Goal: Check status: Check status

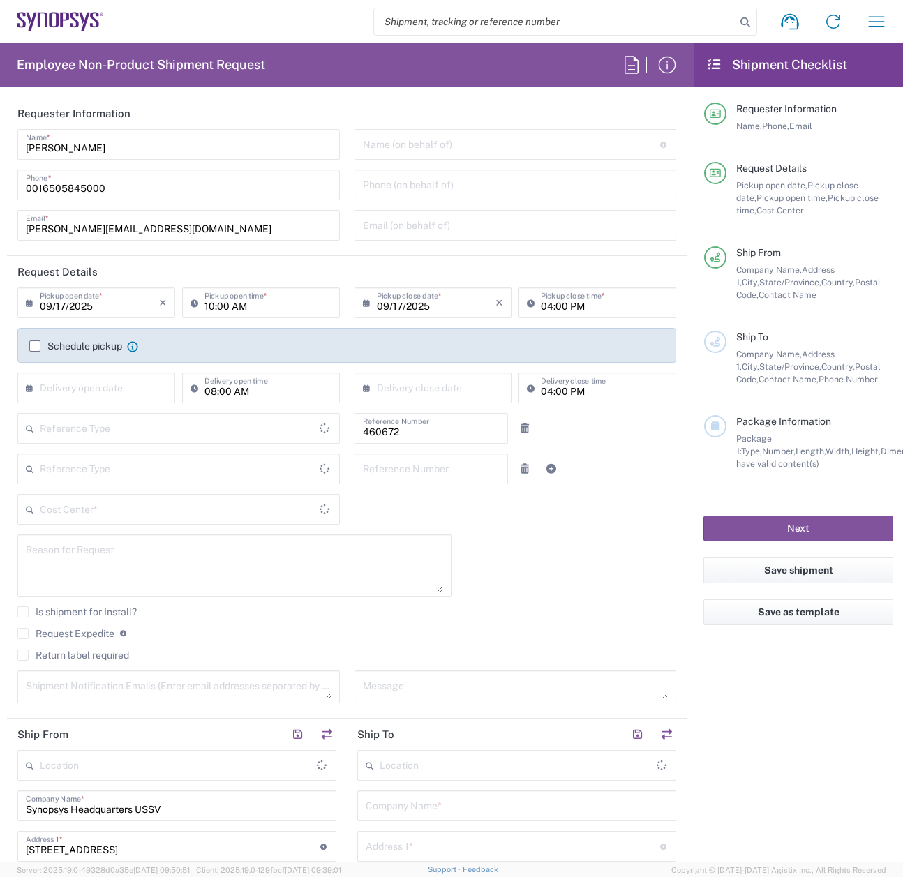
type input "Department"
type input "Delivered at Place"
type input "[GEOGRAPHIC_DATA]"
type input "US01, FIN, Distri 460672"
type input "[US_STATE]"
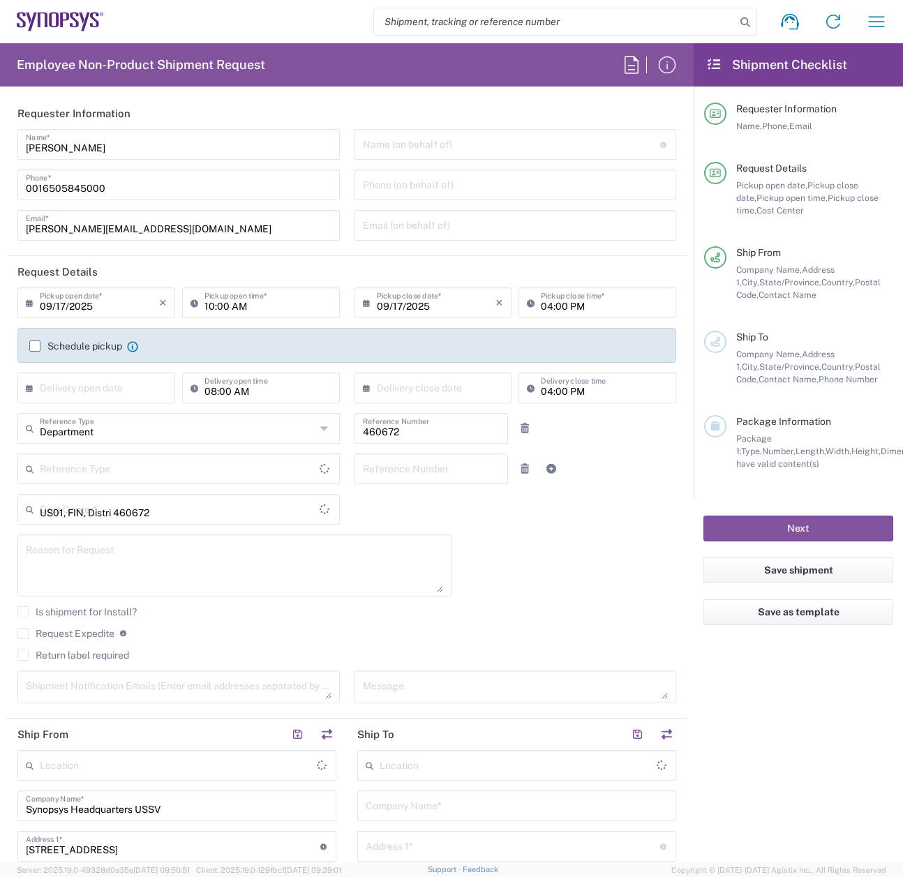
type input "[GEOGRAPHIC_DATA]"
type input "Headquarters USSV"
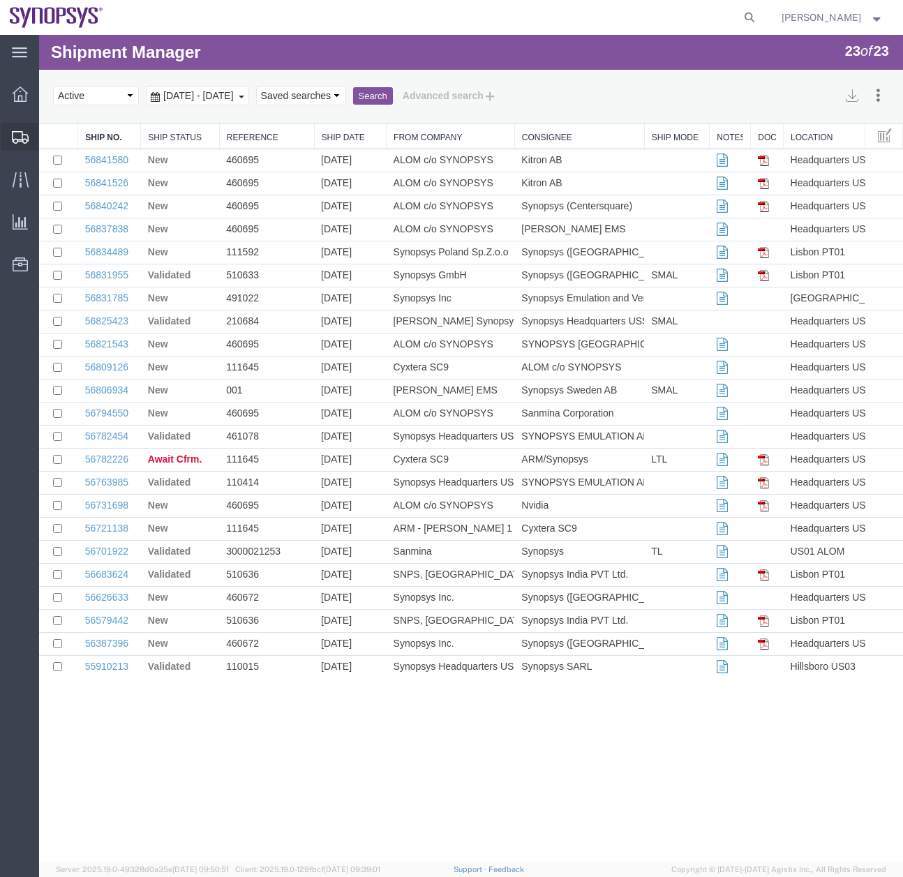
click at [9, 137] on div at bounding box center [20, 137] width 39 height 28
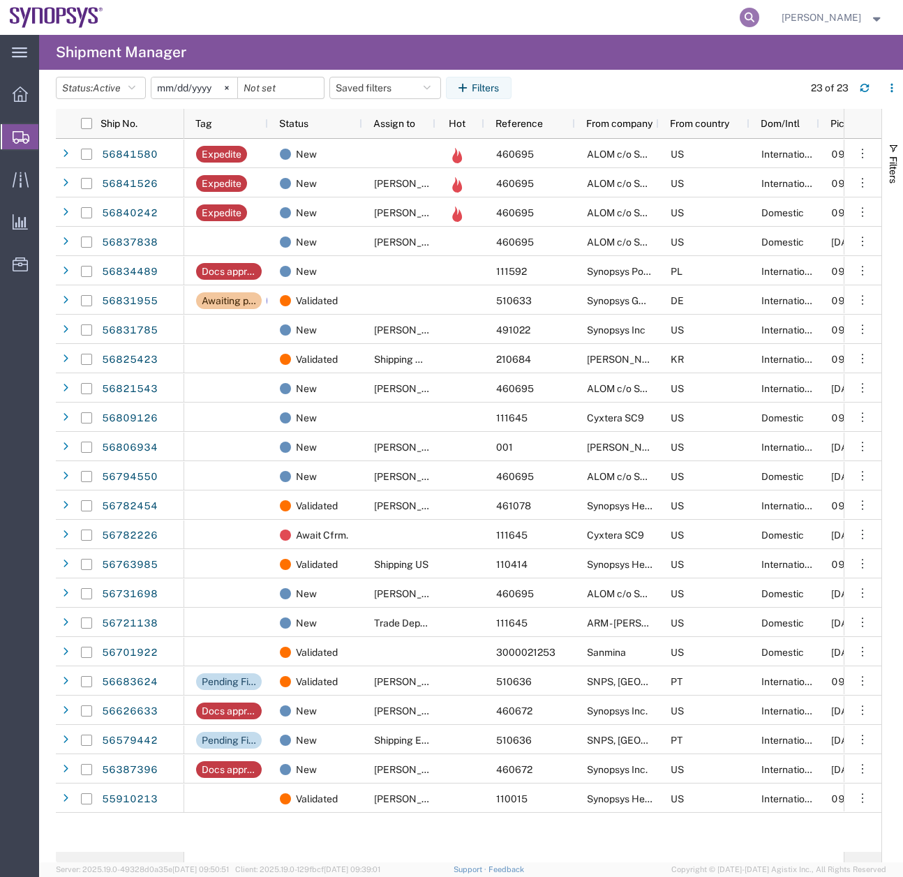
click at [759, 13] on icon at bounding box center [749, 18] width 20 height 20
click at [435, 20] on input "search" at bounding box center [527, 17] width 424 height 33
click at [577, 13] on input "search" at bounding box center [527, 17] width 424 height 33
type input "56682335"
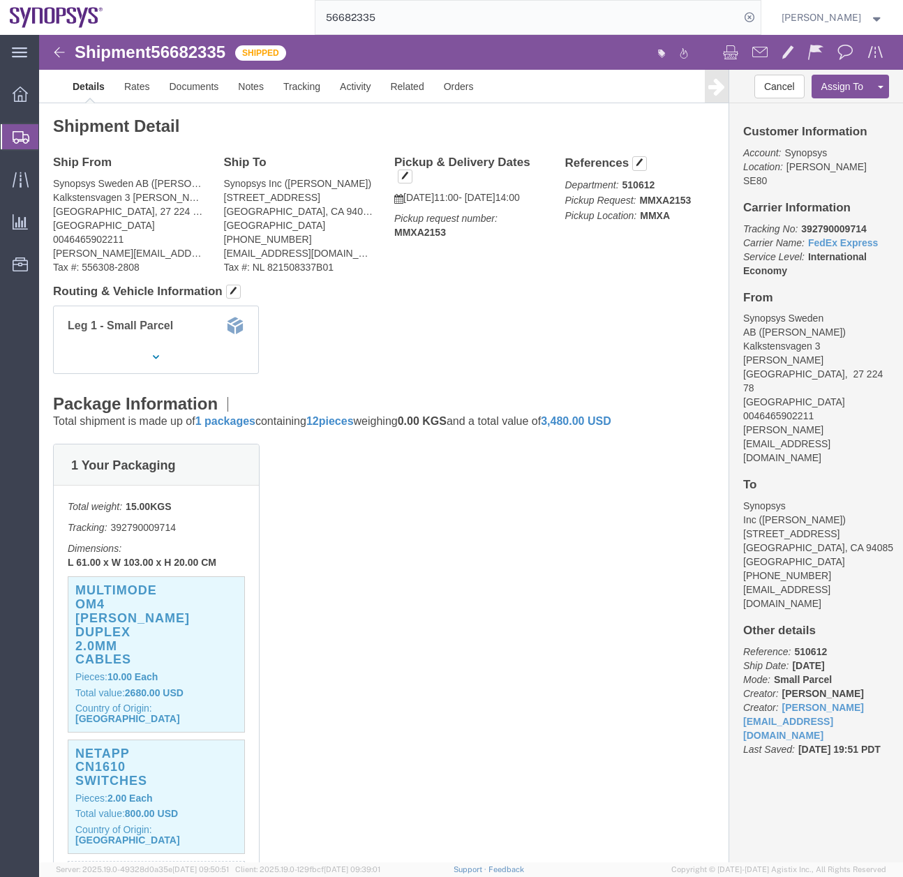
click at [17, 135] on icon at bounding box center [21, 137] width 17 height 13
